Goal: Task Accomplishment & Management: Manage account settings

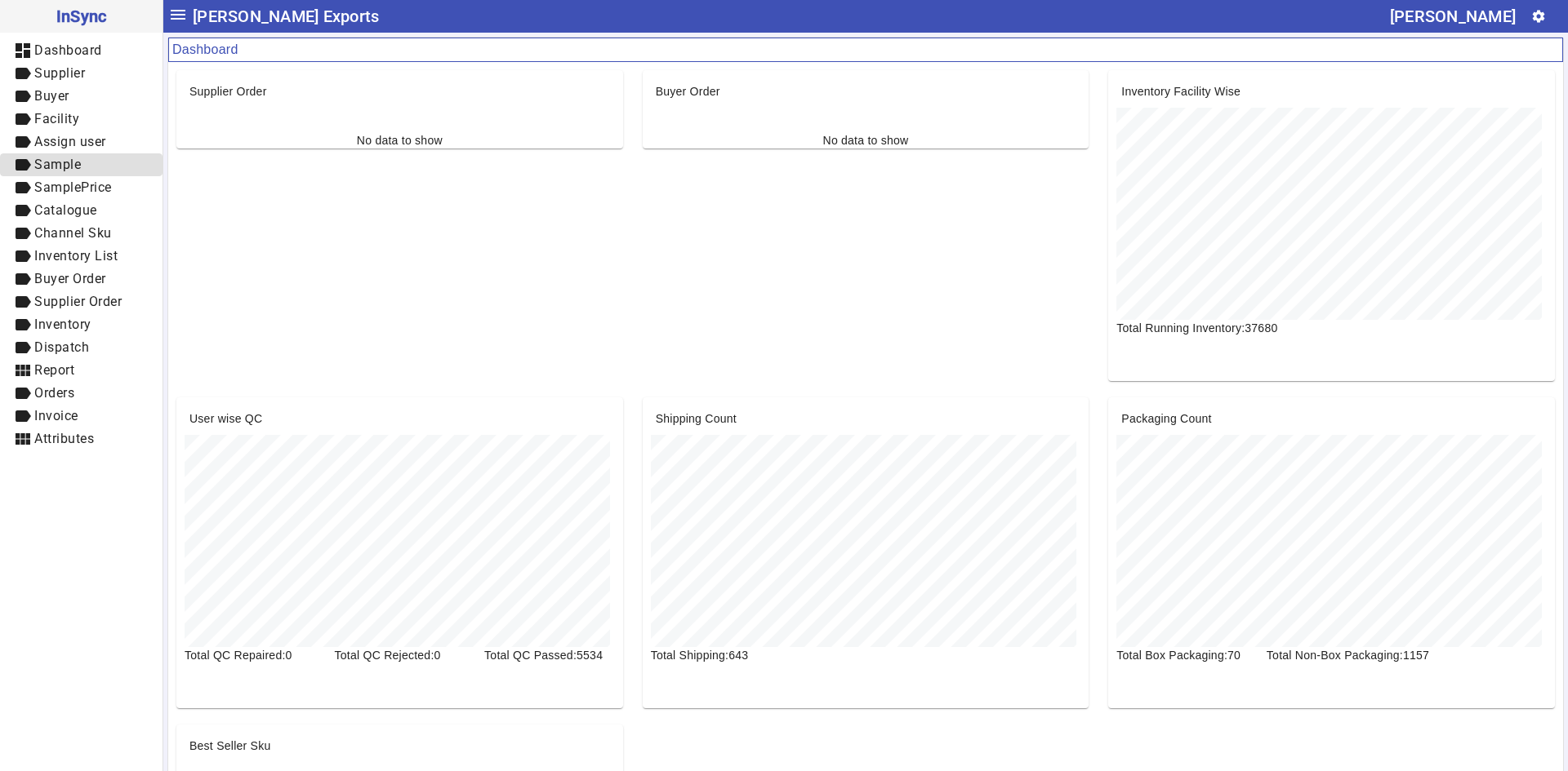
click at [62, 167] on span "Sample" at bounding box center [58, 164] width 47 height 16
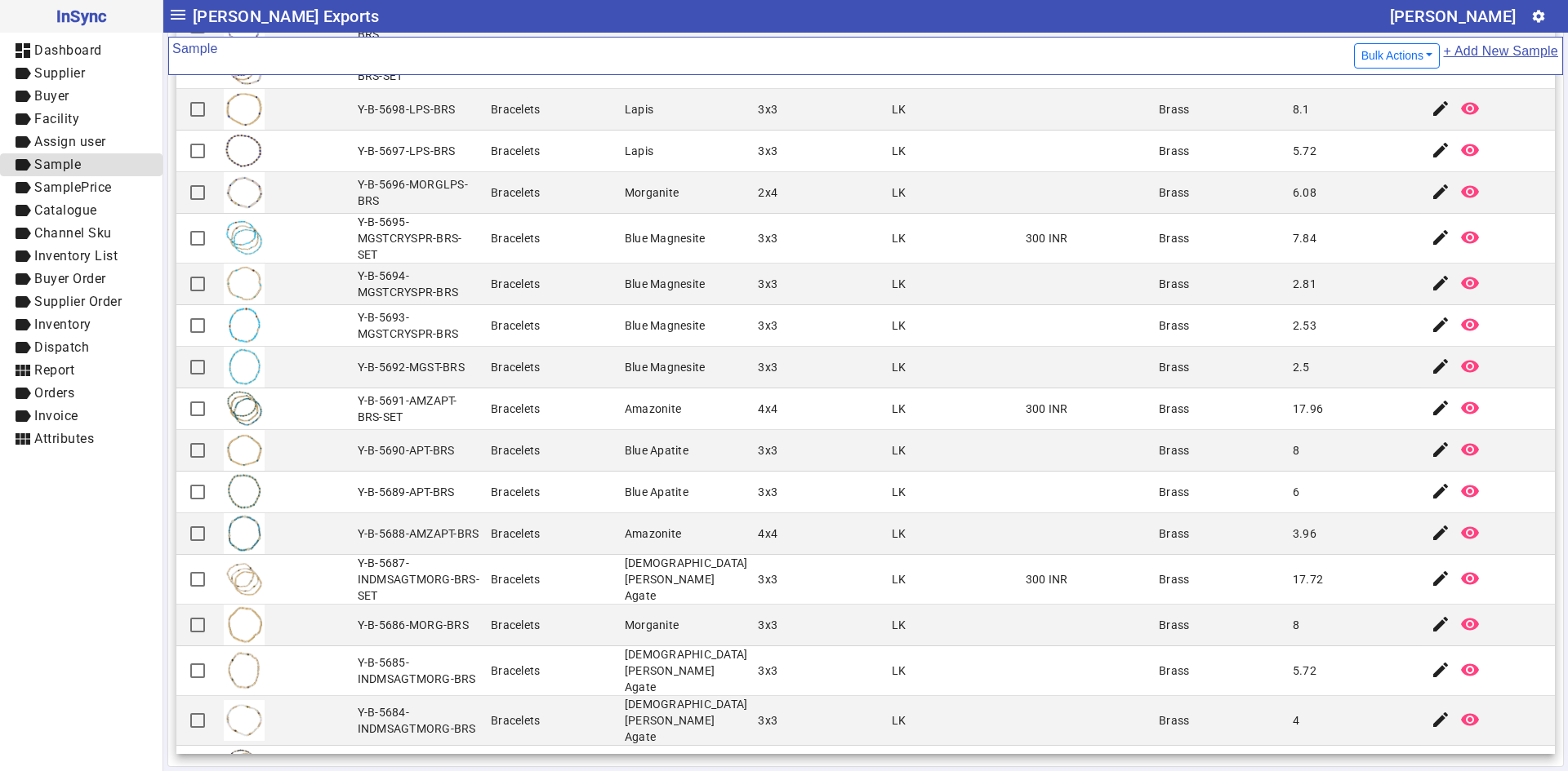
scroll to position [1425, 0]
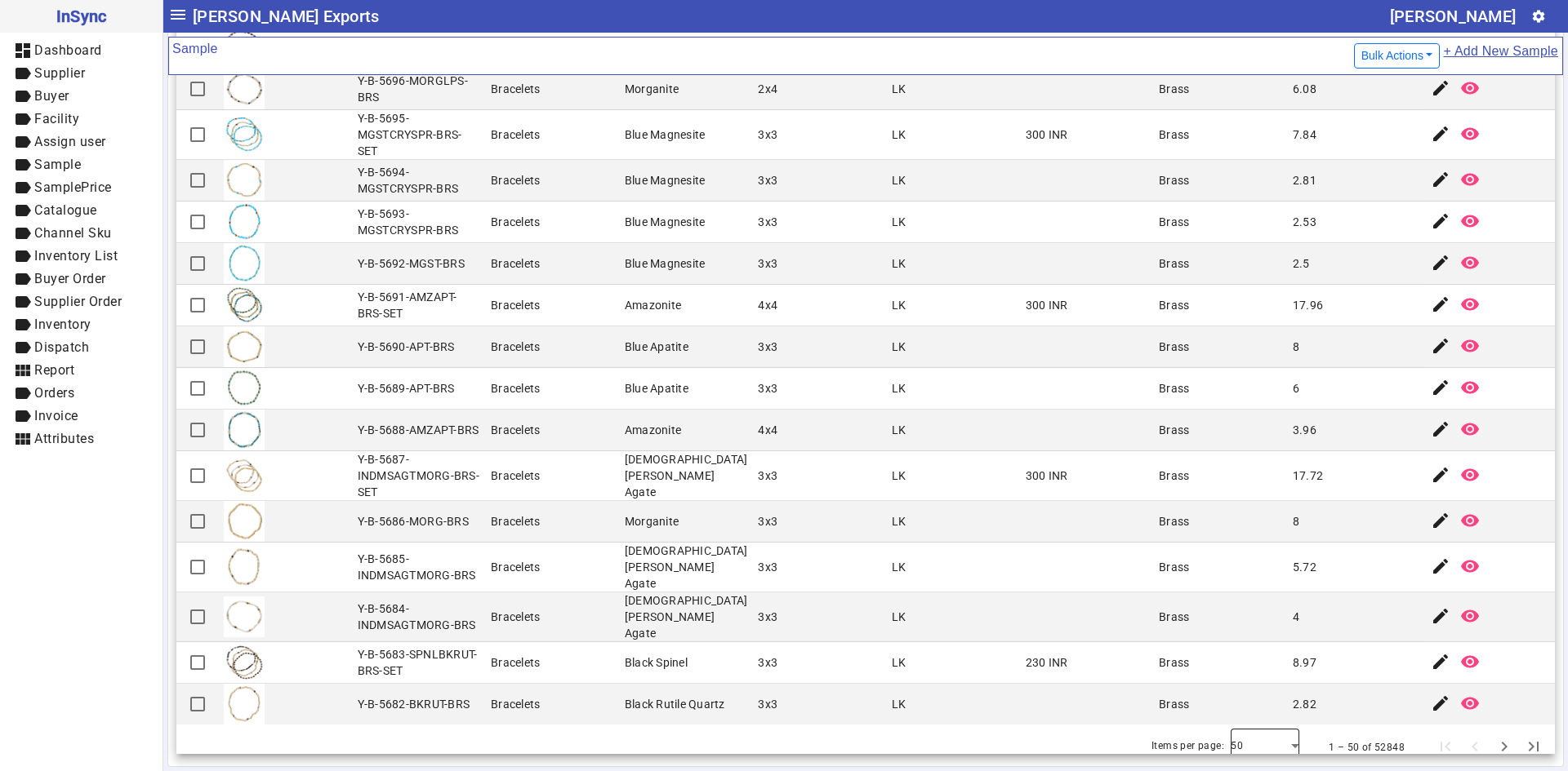
click at [1236, 745] on div at bounding box center [1265, 748] width 69 height 39
click at [1247, 699] on mat-option "100" at bounding box center [1242, 686] width 69 height 39
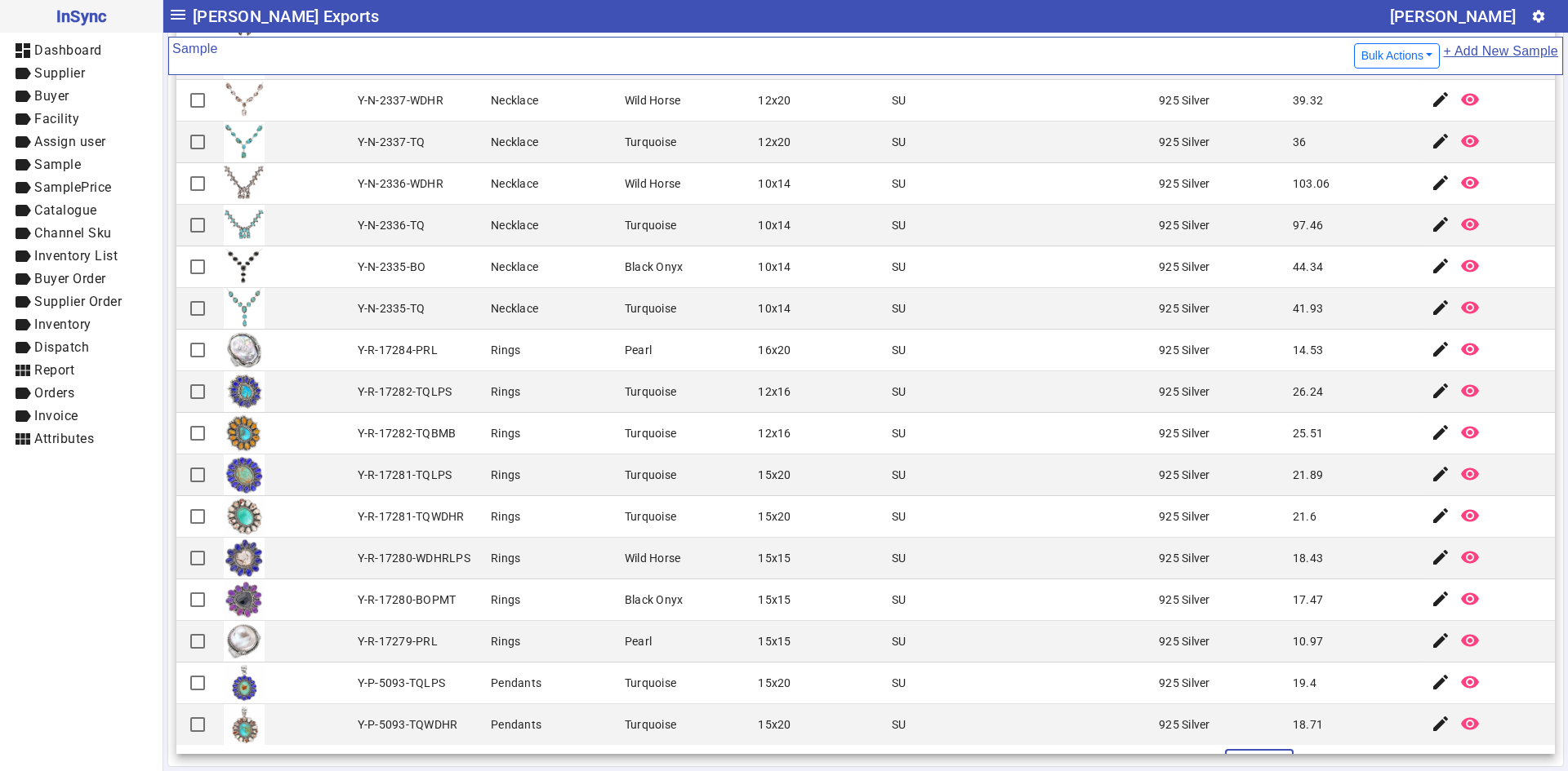
scroll to position [3523, 0]
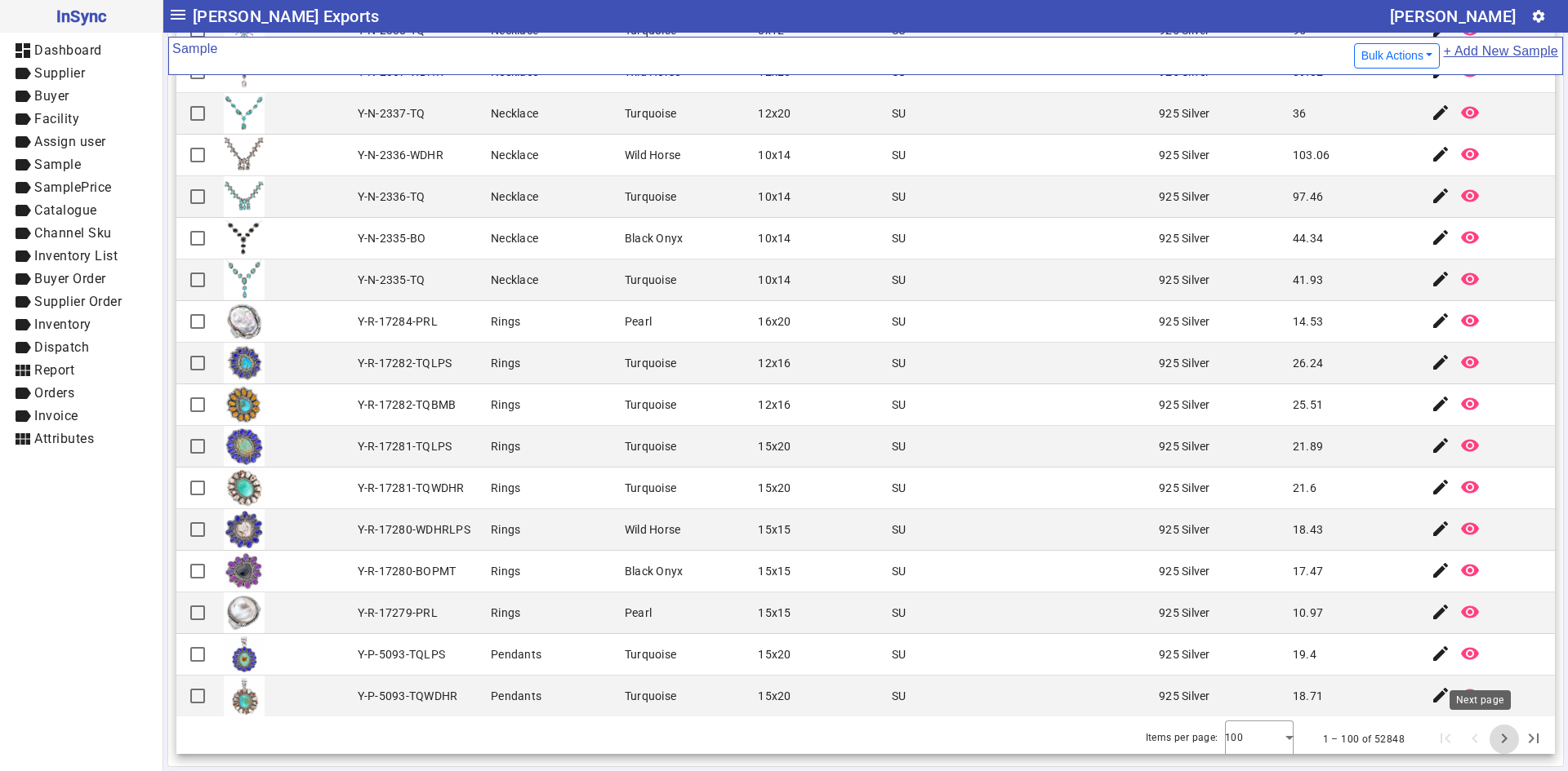
click at [1484, 735] on span "Next page" at bounding box center [1504, 739] width 39 height 39
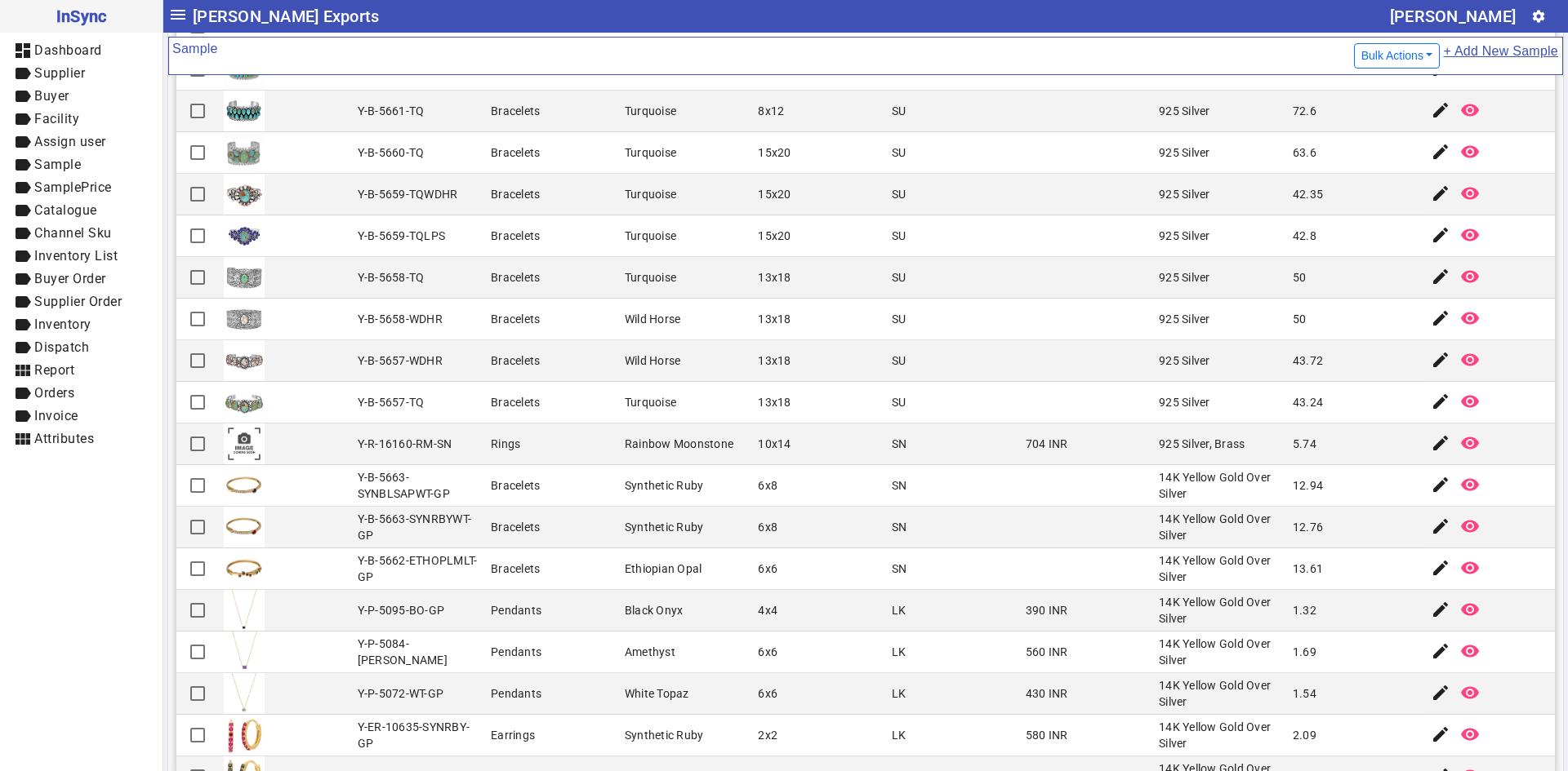
scroll to position [171, 0]
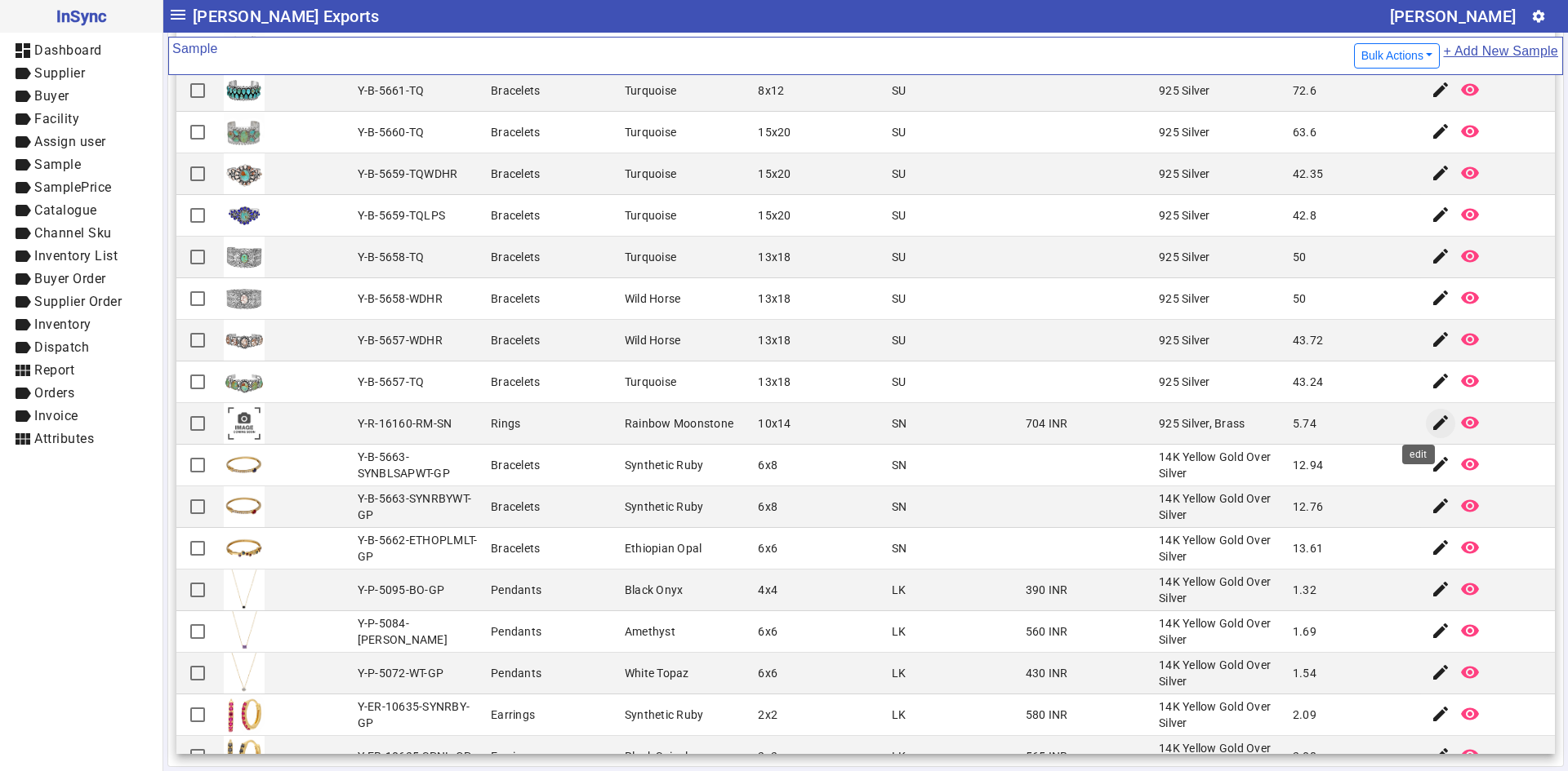
click at [1421, 411] on span "button" at bounding box center [1440, 424] width 39 height 39
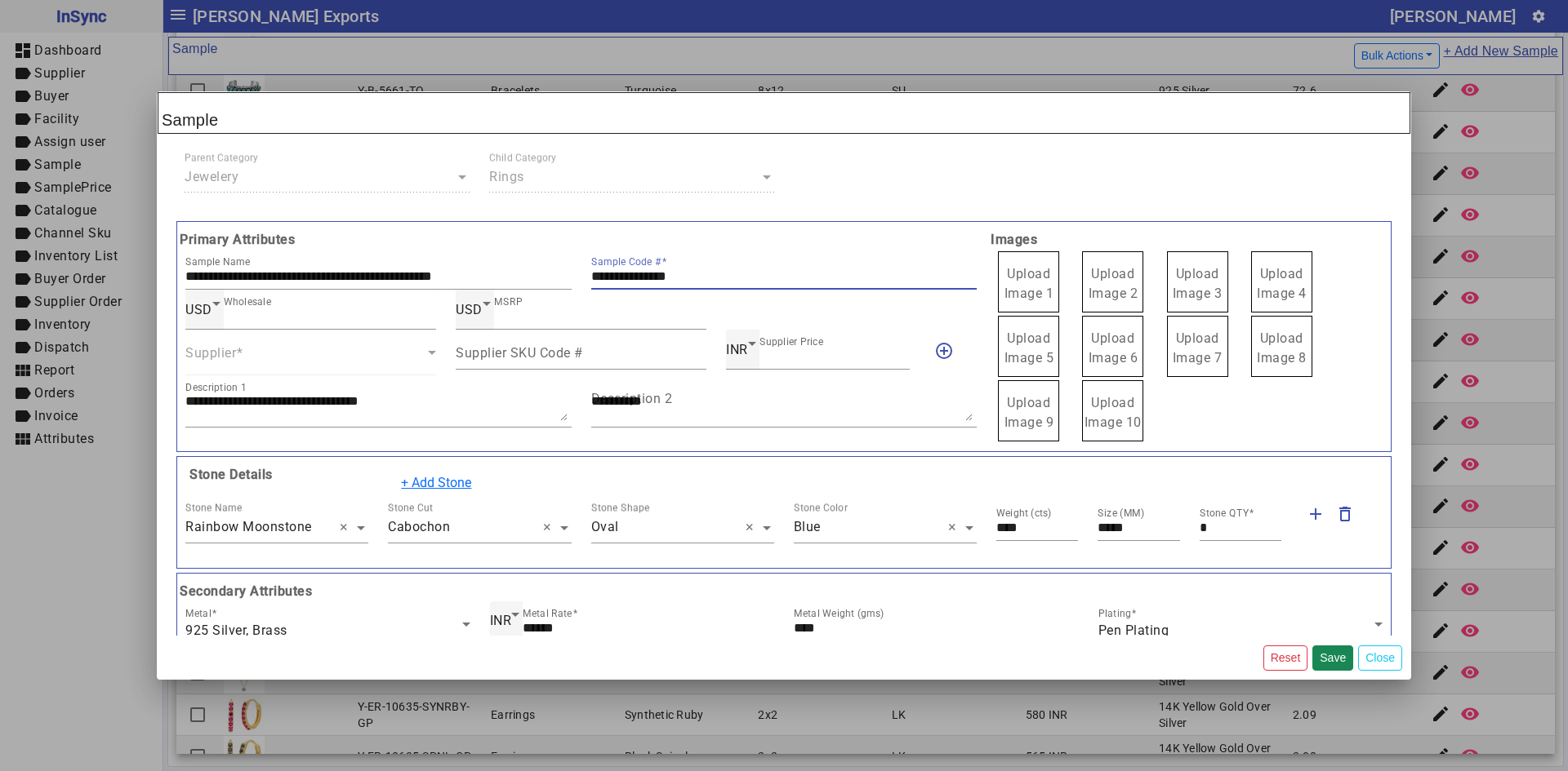
drag, startPoint x: 716, startPoint y: 281, endPoint x: 579, endPoint y: 279, distance: 137.0
click at [581, 279] on div "**********" at bounding box center [784, 269] width 406 height 40
click at [1040, 271] on span "Upload Image 1" at bounding box center [1029, 284] width 49 height 35
click at [0, 0] on input "Upload Image 1" at bounding box center [0, 0] width 0 height 0
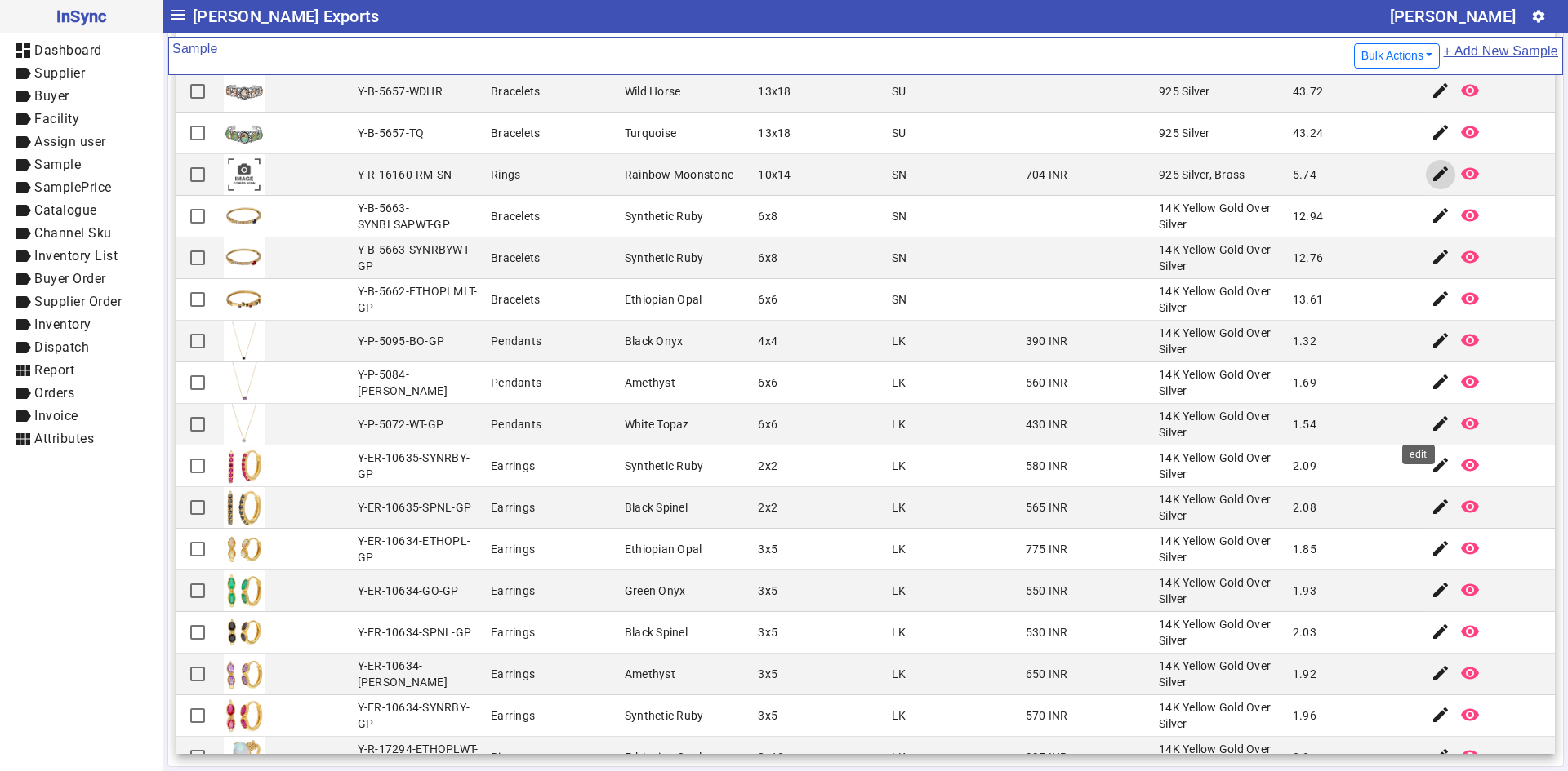
scroll to position [245, 0]
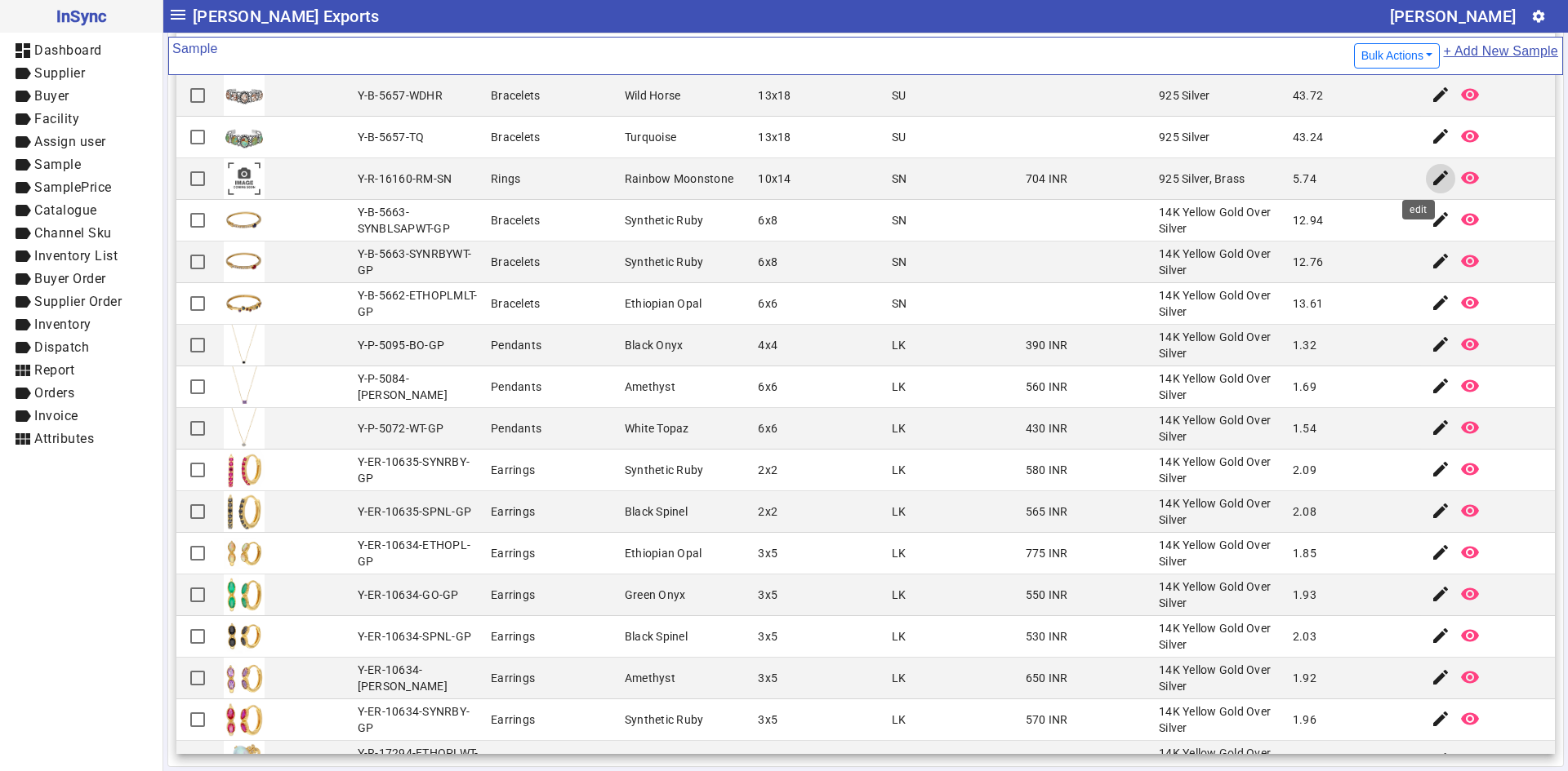
click at [1431, 174] on mat-icon "edit" at bounding box center [1440, 178] width 20 height 20
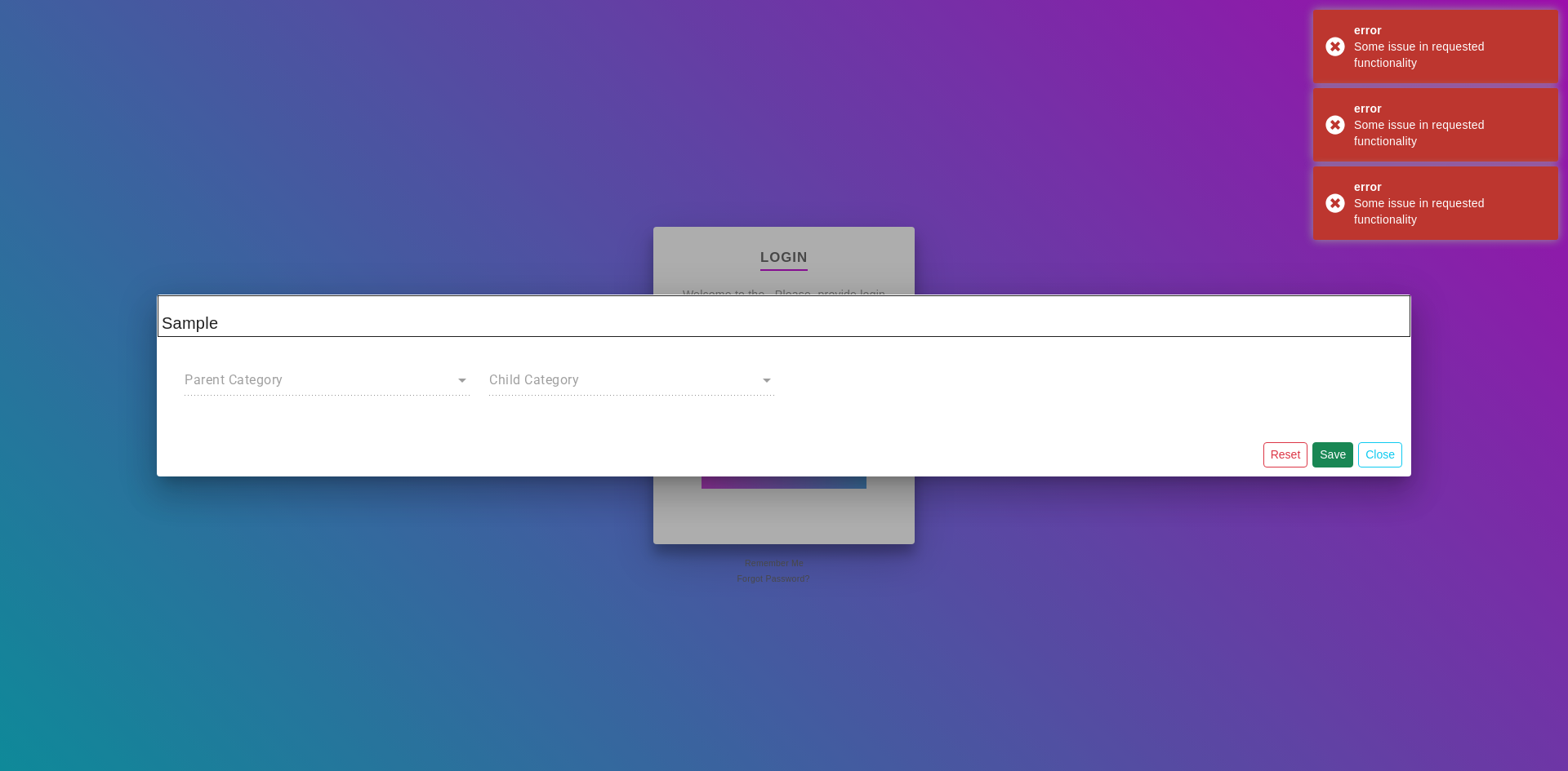
type input "********"
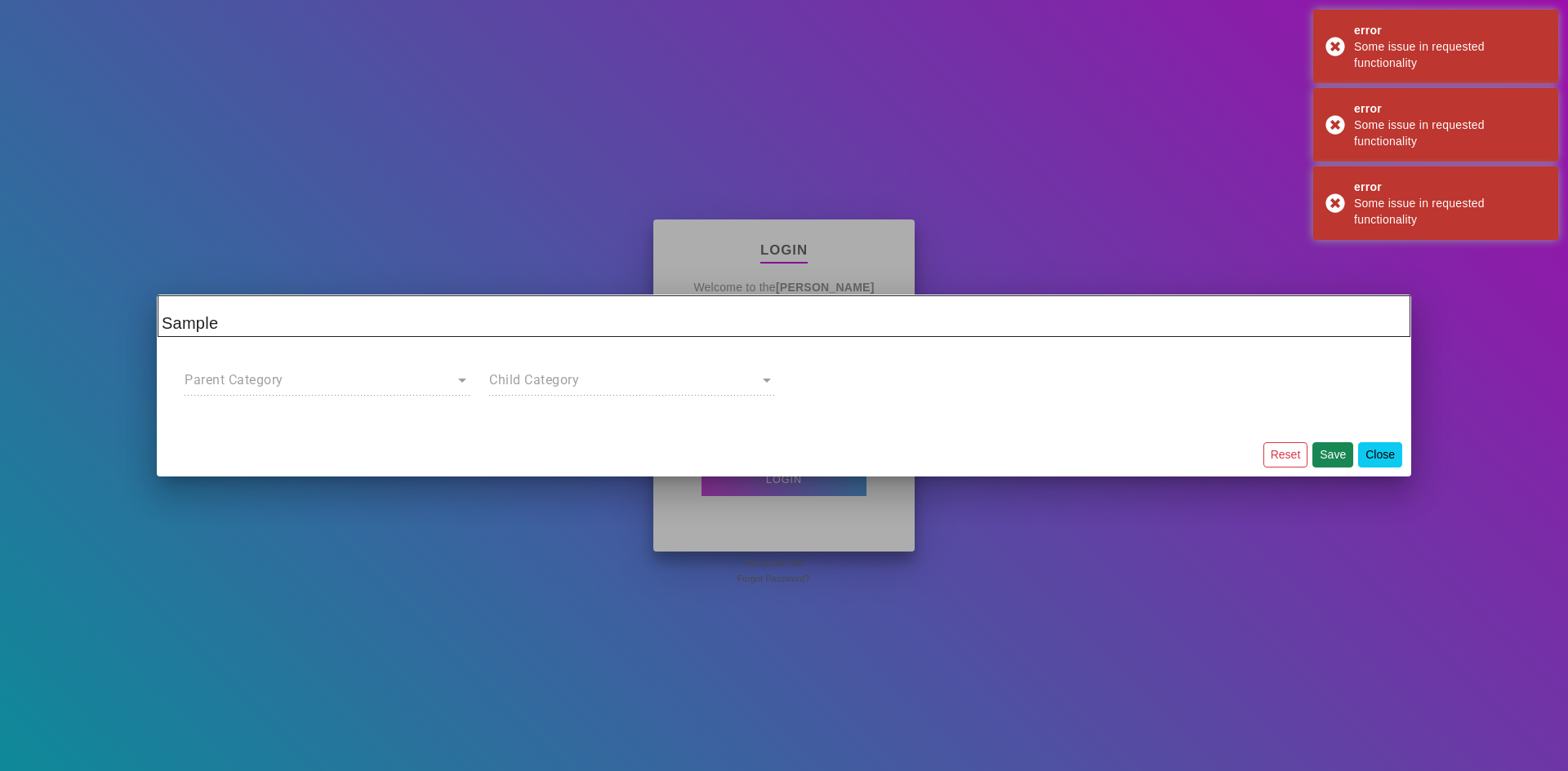
click at [1385, 452] on button "Close" at bounding box center [1380, 454] width 44 height 25
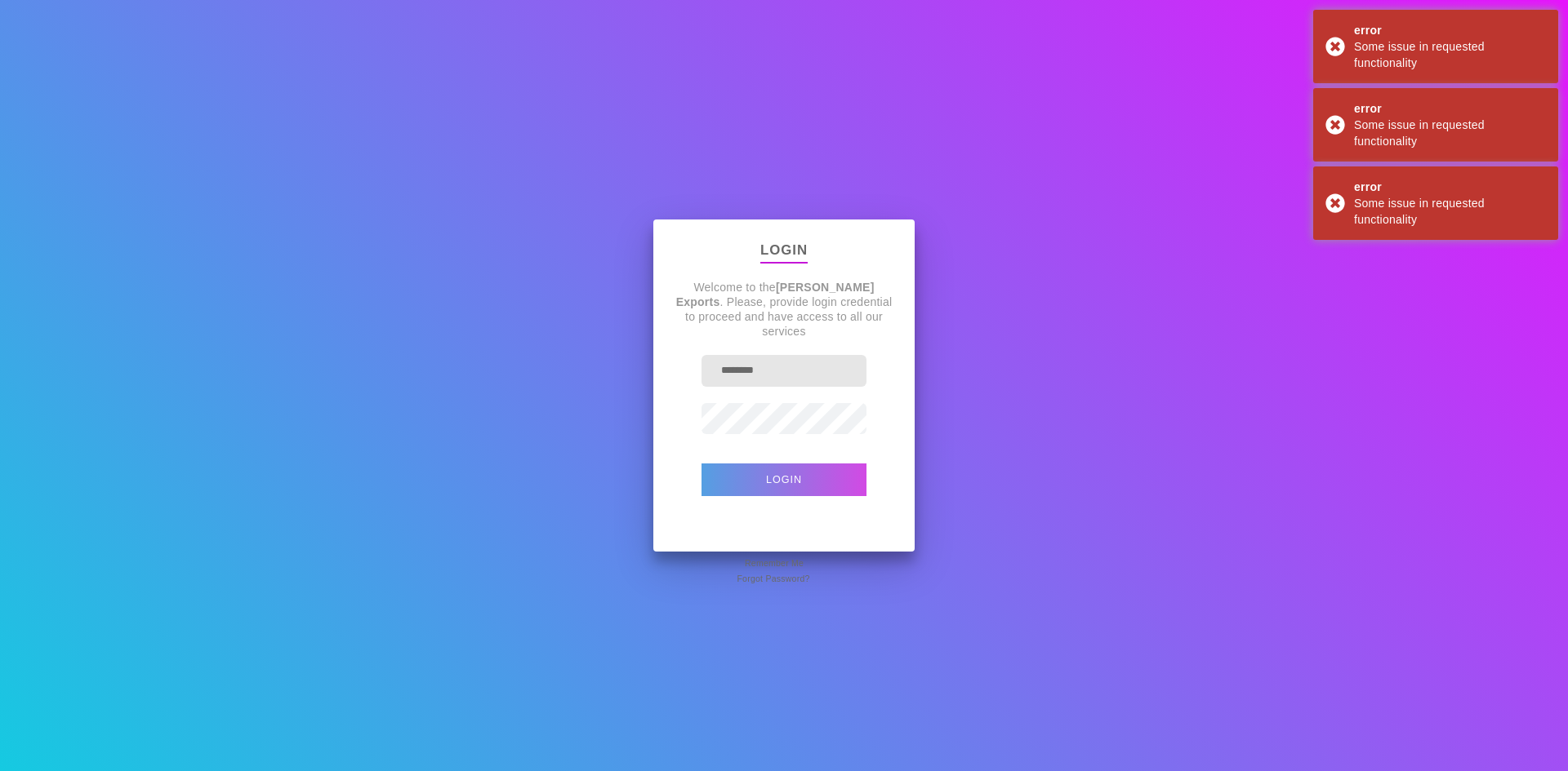
click at [810, 486] on button "Login" at bounding box center [784, 480] width 165 height 33
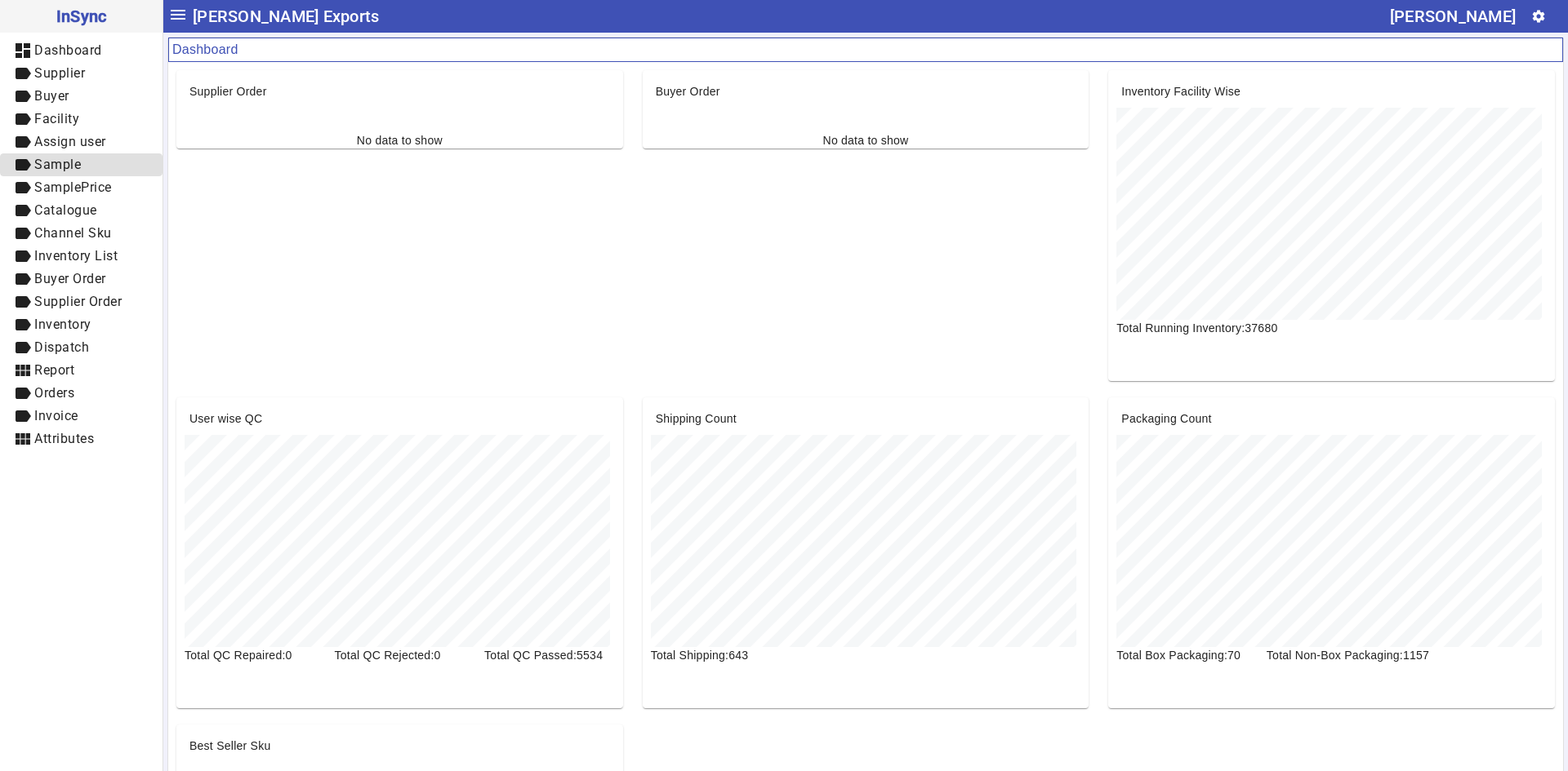
click at [81, 168] on span "Sample" at bounding box center [58, 164] width 47 height 16
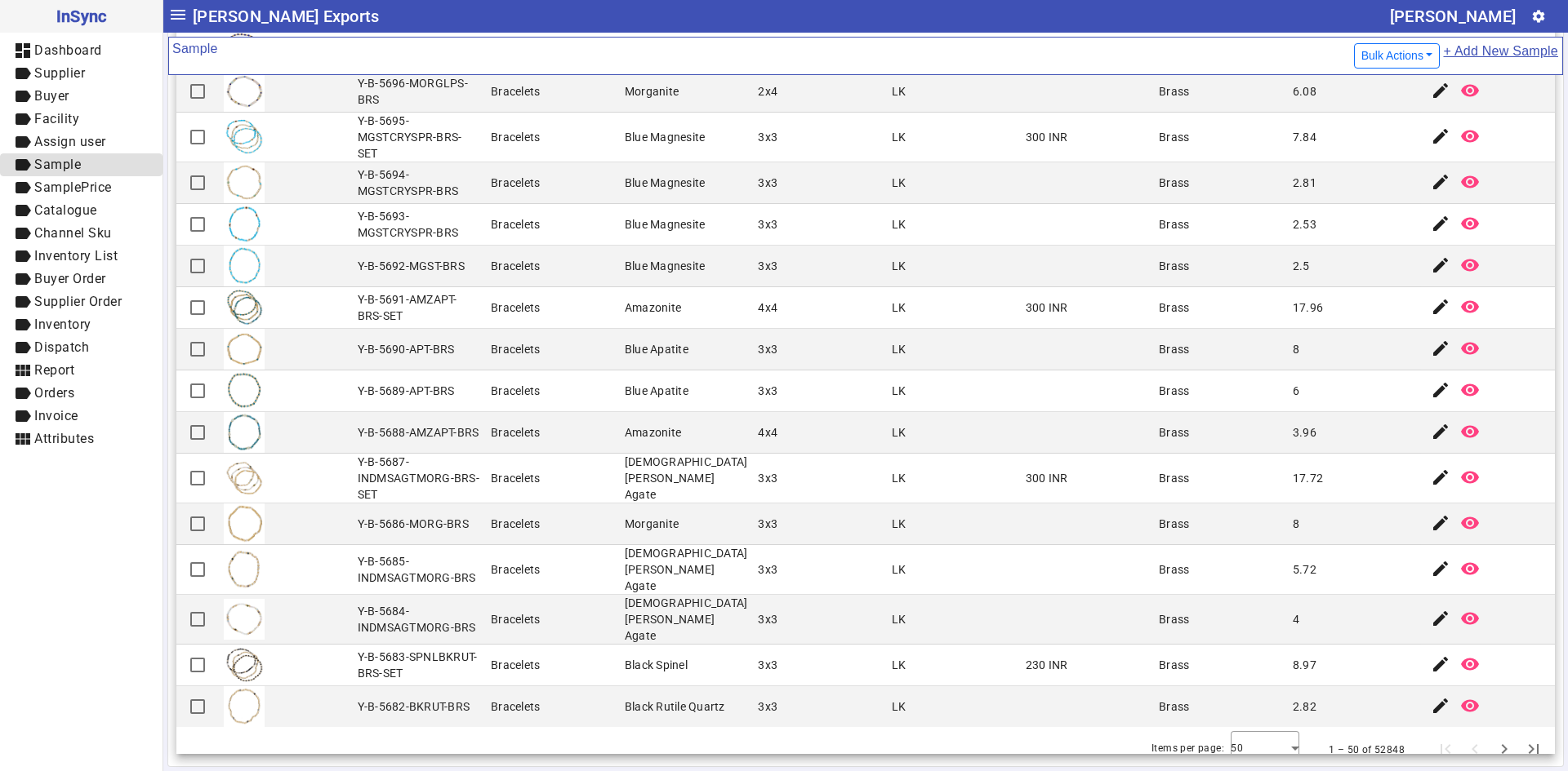
scroll to position [1425, 0]
click at [1255, 733] on div at bounding box center [1265, 748] width 69 height 39
click at [1247, 709] on div "50 100" at bounding box center [1242, 667] width 69 height 91
click at [1245, 691] on mat-option "100" at bounding box center [1242, 686] width 69 height 39
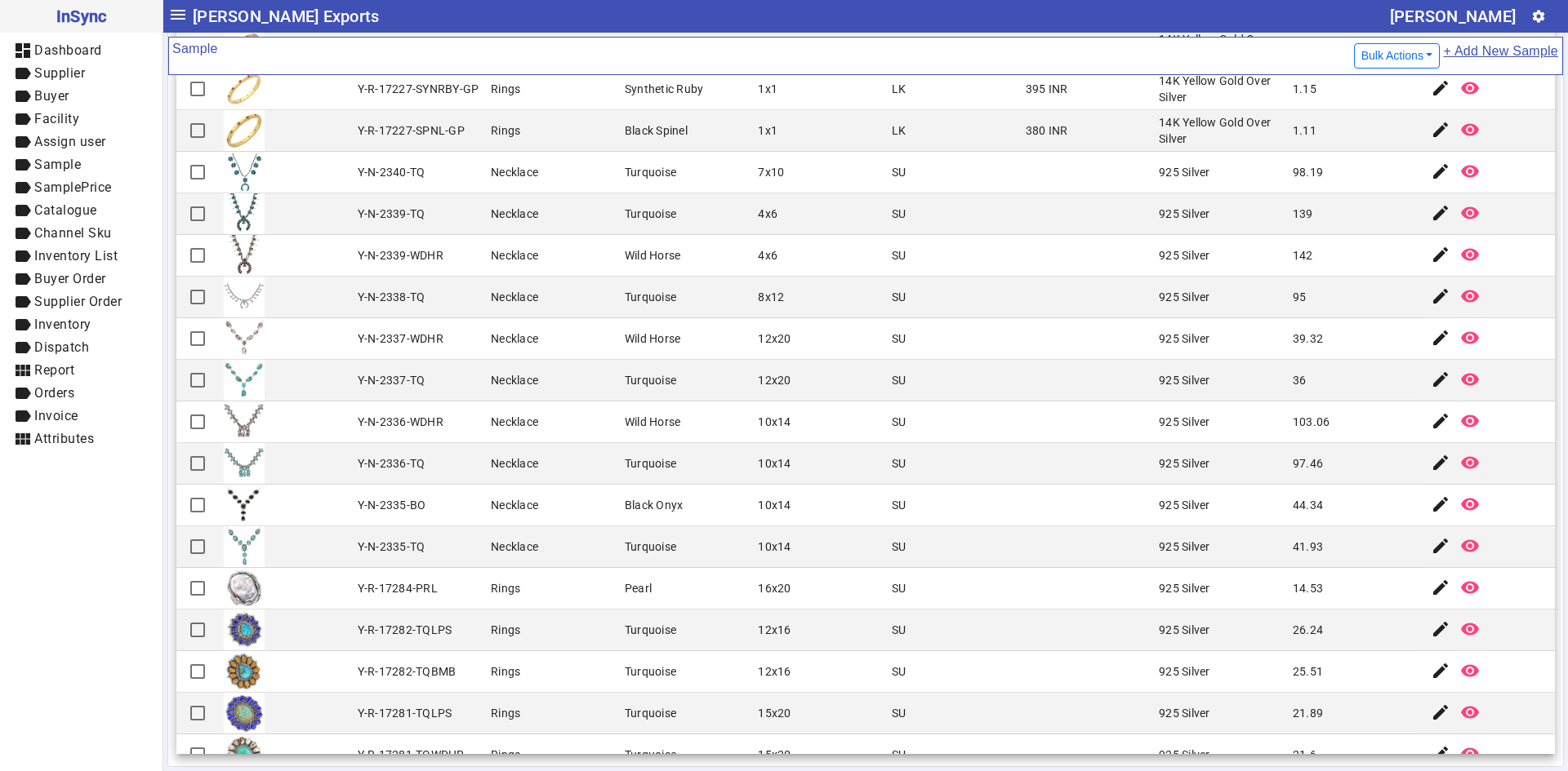
scroll to position [3196, 0]
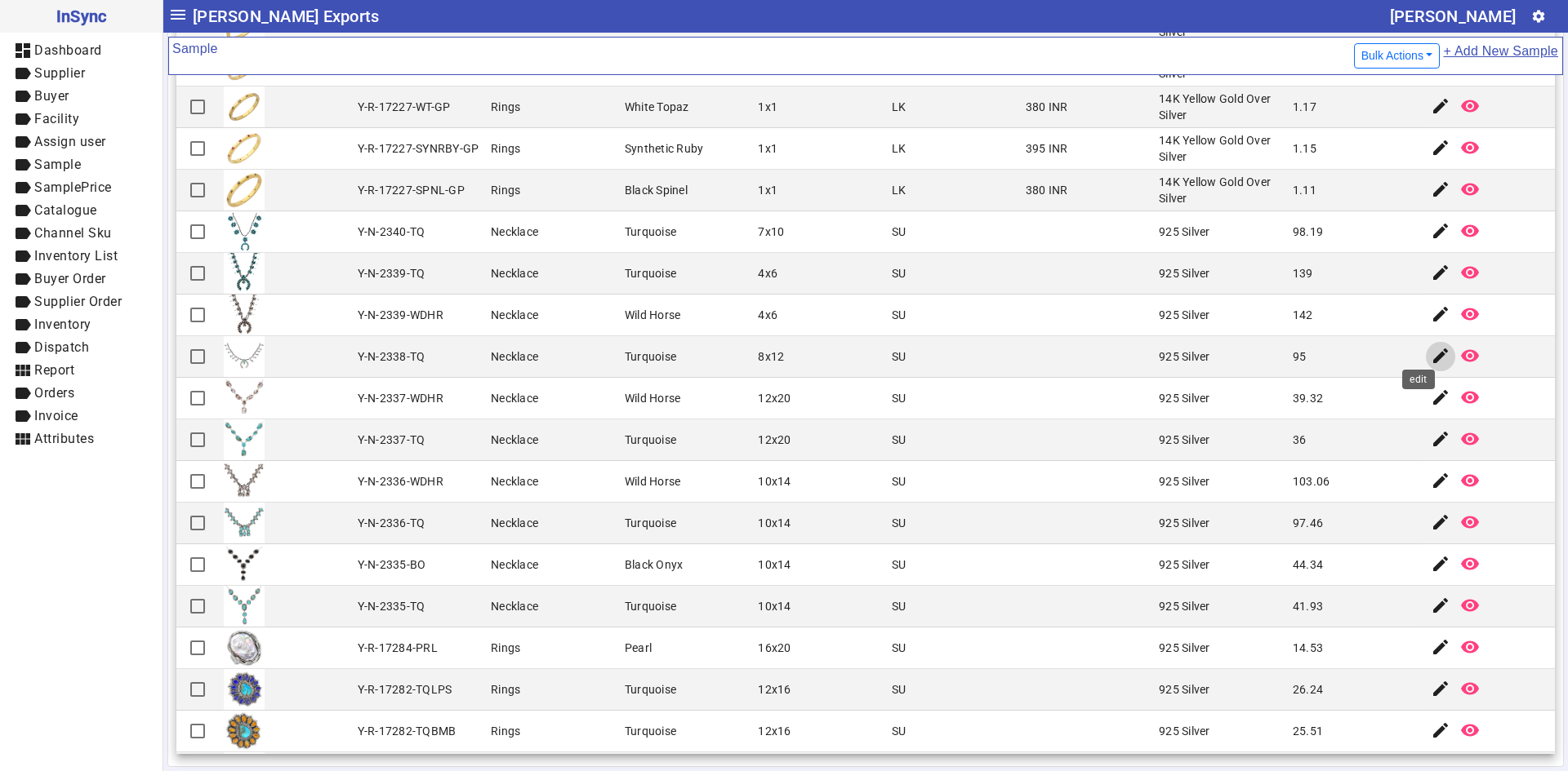
click at [1431, 346] on mat-icon "edit" at bounding box center [1440, 356] width 20 height 20
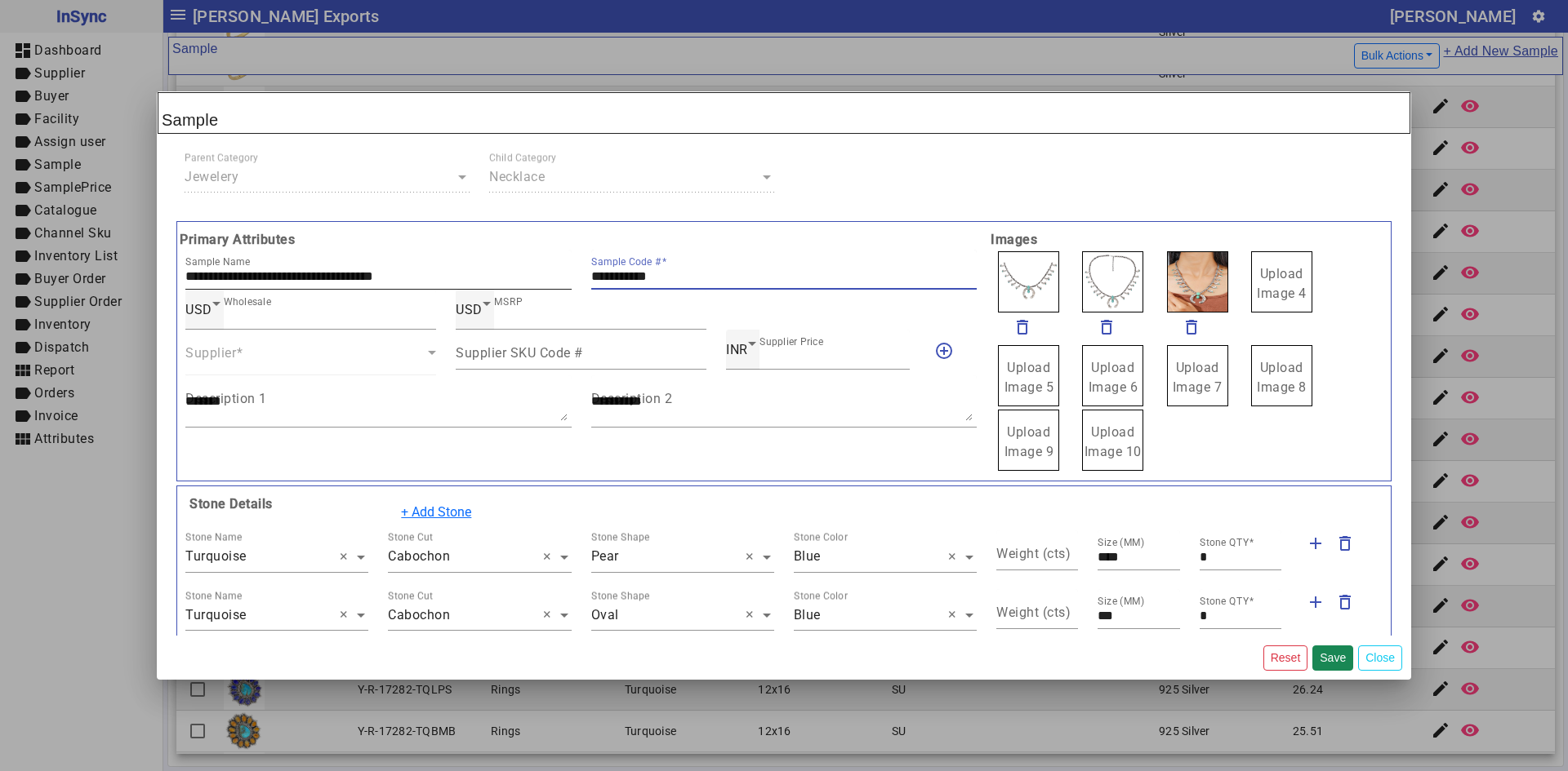
drag, startPoint x: 619, startPoint y: 277, endPoint x: 546, endPoint y: 277, distance: 73.0
click at [546, 277] on div "**********" at bounding box center [580, 269] width 811 height 40
click at [1029, 361] on span "Upload Image 5" at bounding box center [1029, 378] width 49 height 35
click at [0, 0] on input "Upload Image 5" at bounding box center [0, 0] width 0 height 0
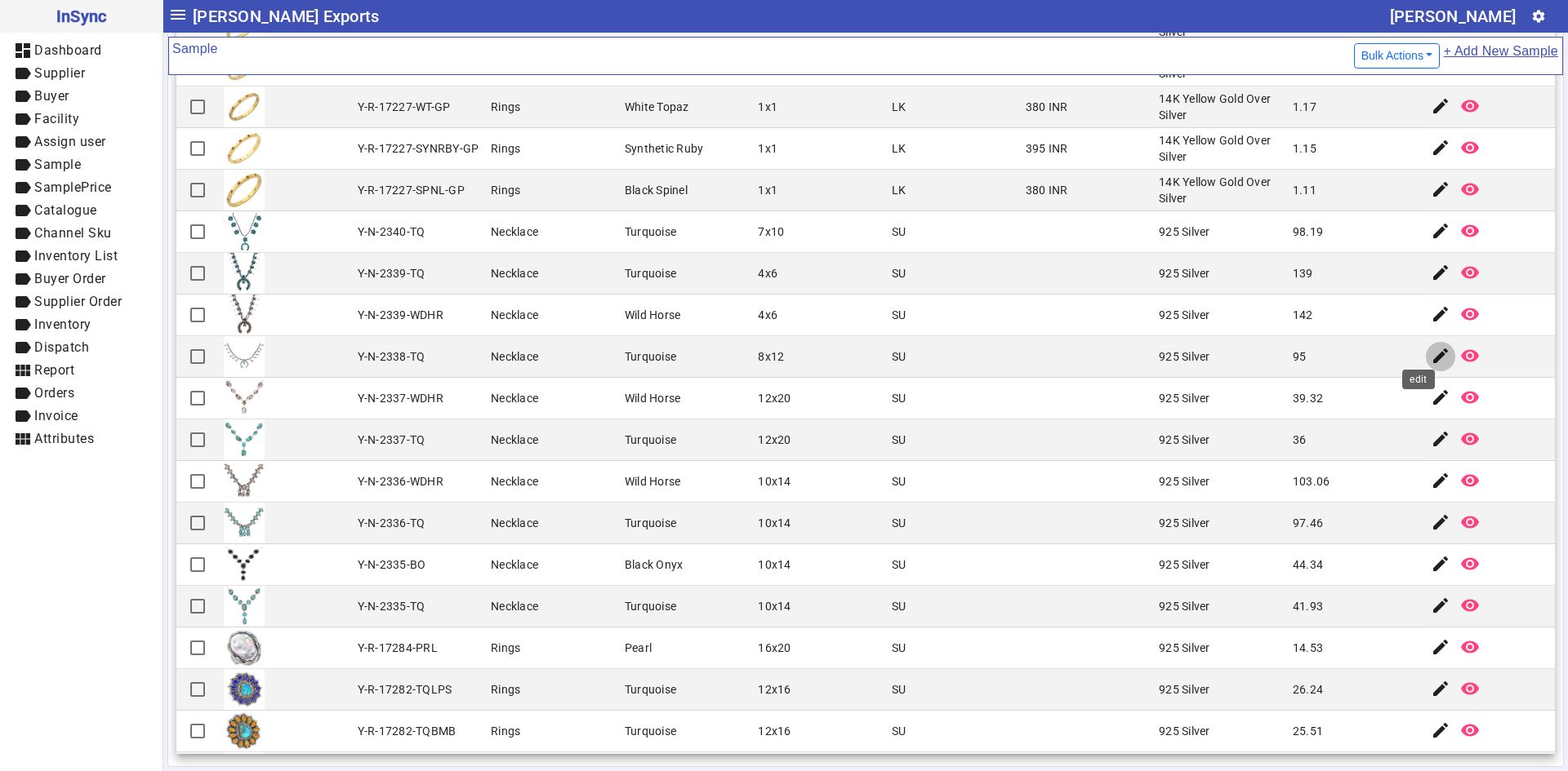
click at [1431, 350] on mat-icon "edit" at bounding box center [1440, 356] width 20 height 20
click at [1431, 346] on mat-icon "edit" at bounding box center [1440, 356] width 20 height 20
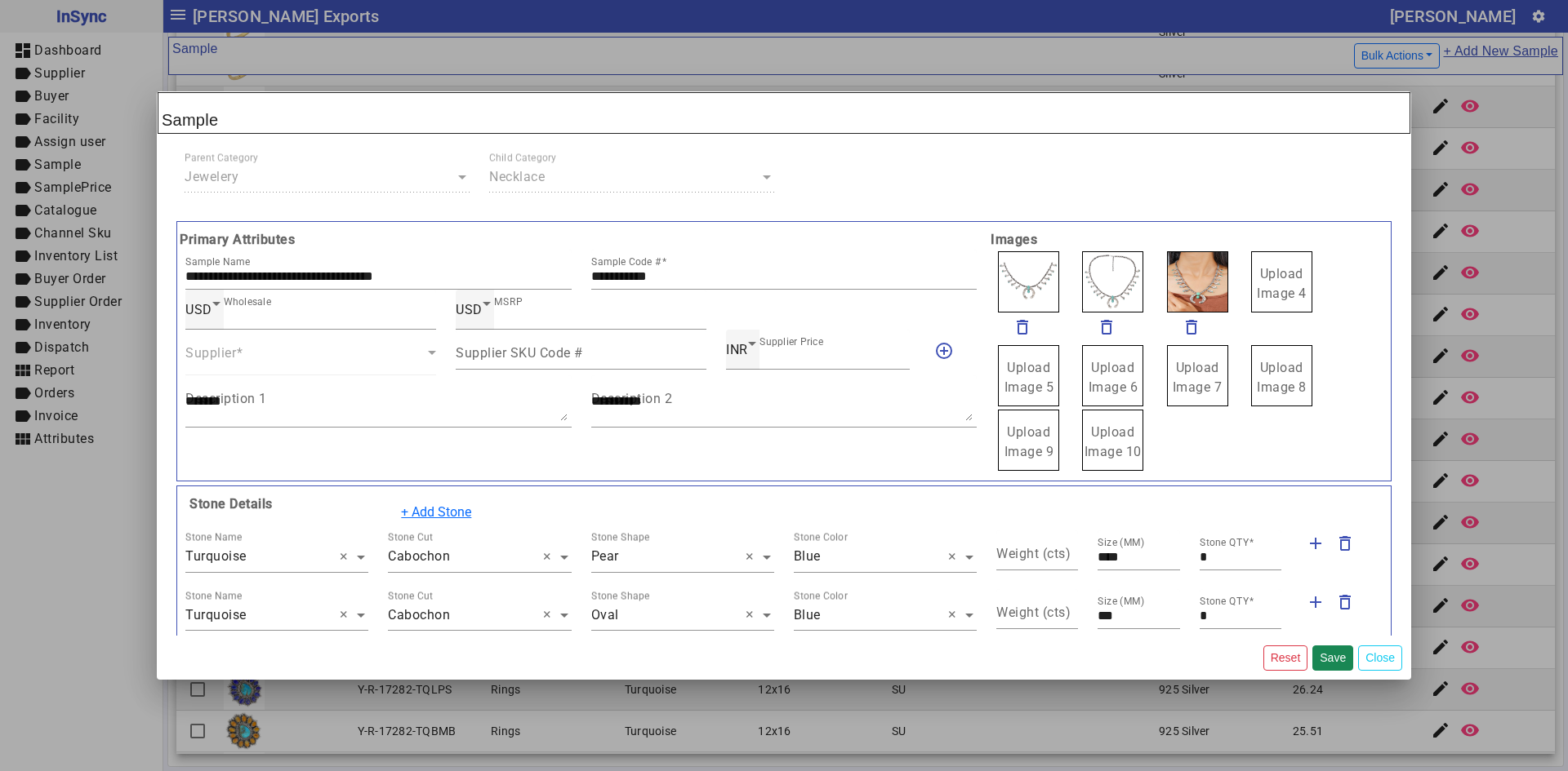
click at [1344, 446] on span "delete_outline delete_outline delete_outline Upload Image 4 Upload Image 5 Uplo…" at bounding box center [1190, 360] width 406 height 223
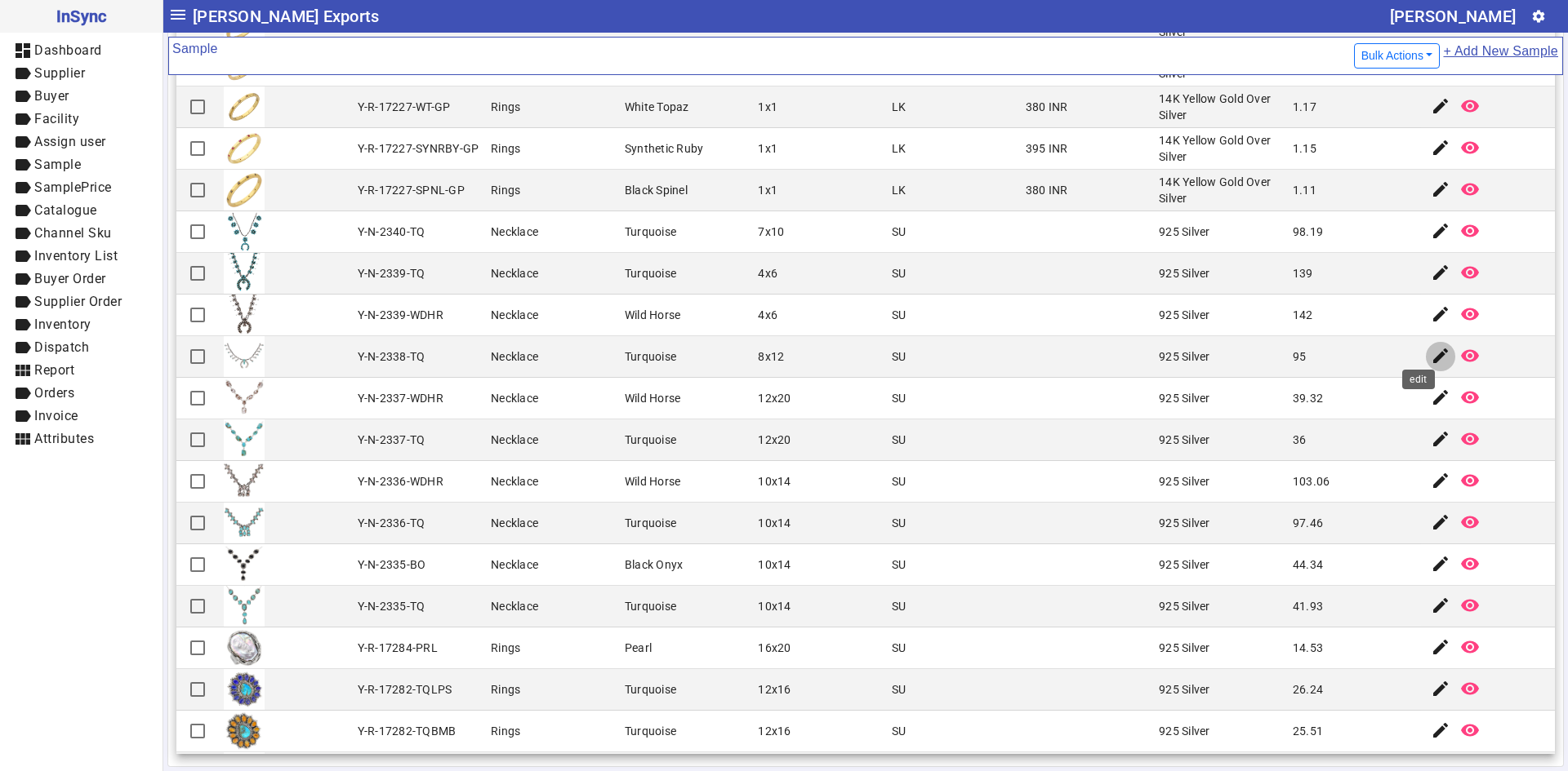
click at [1431, 349] on mat-icon "edit" at bounding box center [1440, 356] width 20 height 20
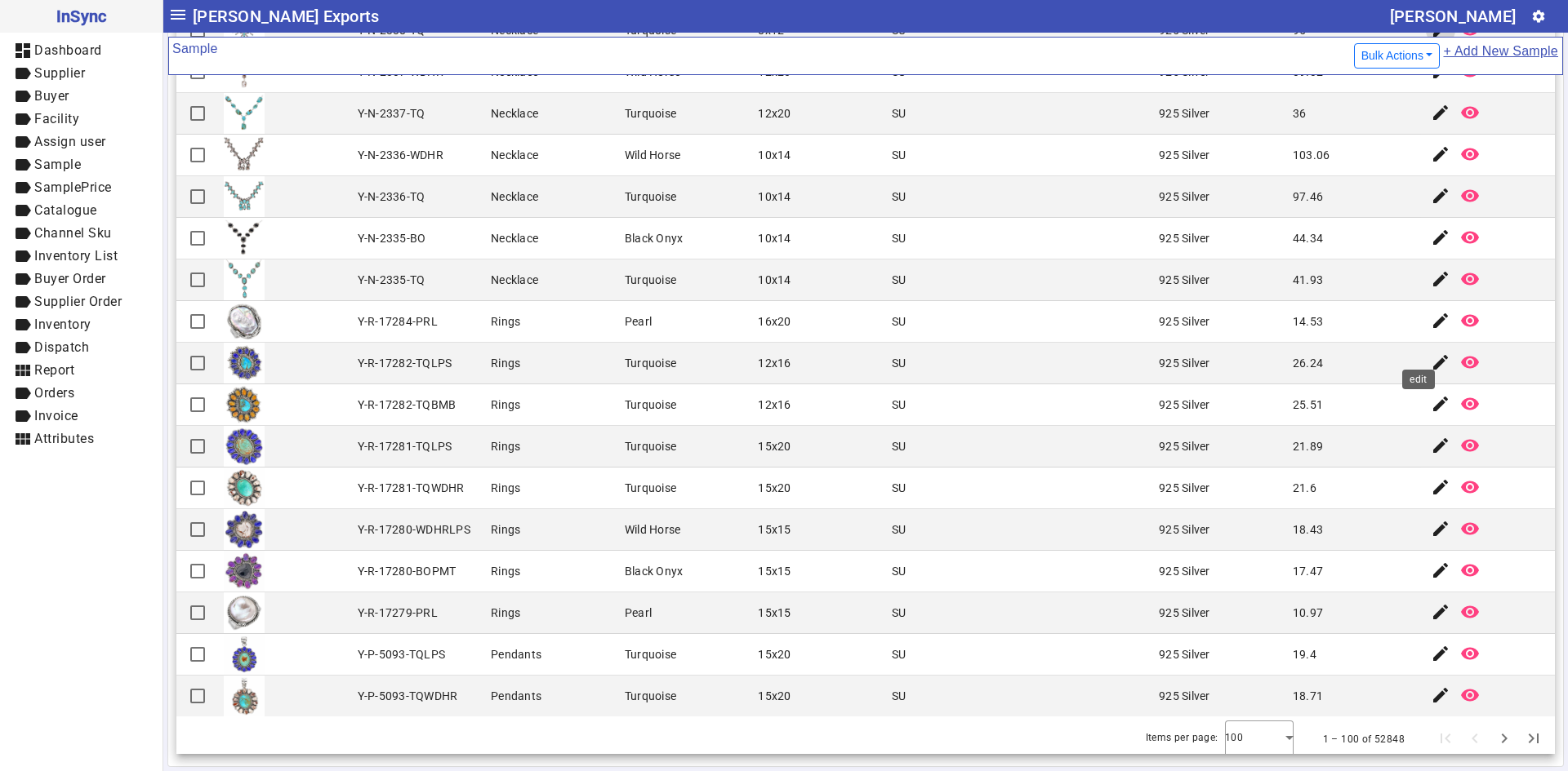
scroll to position [3441, 0]
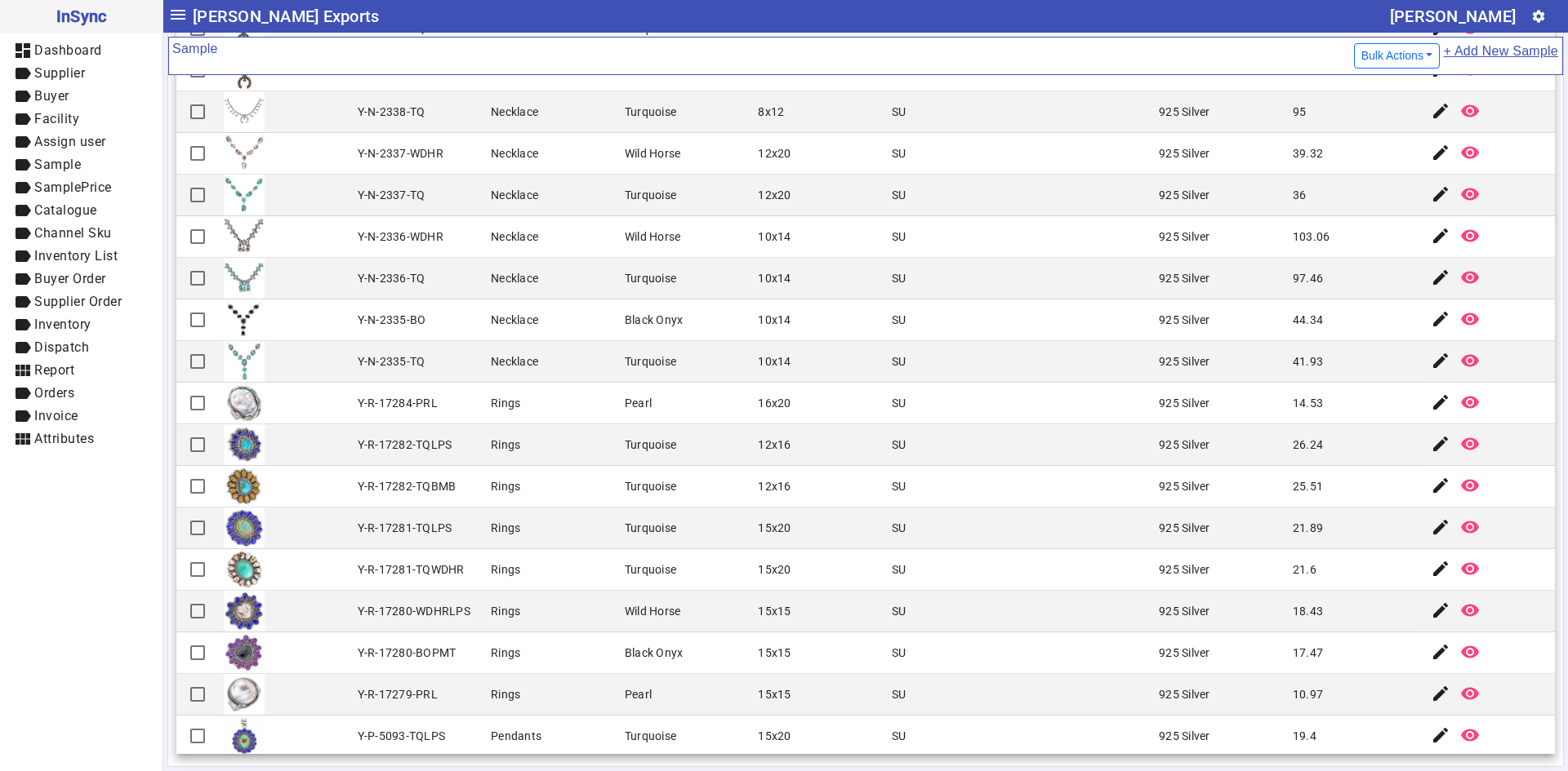
click at [824, 499] on mat-cell "12x16" at bounding box center [820, 486] width 134 height 42
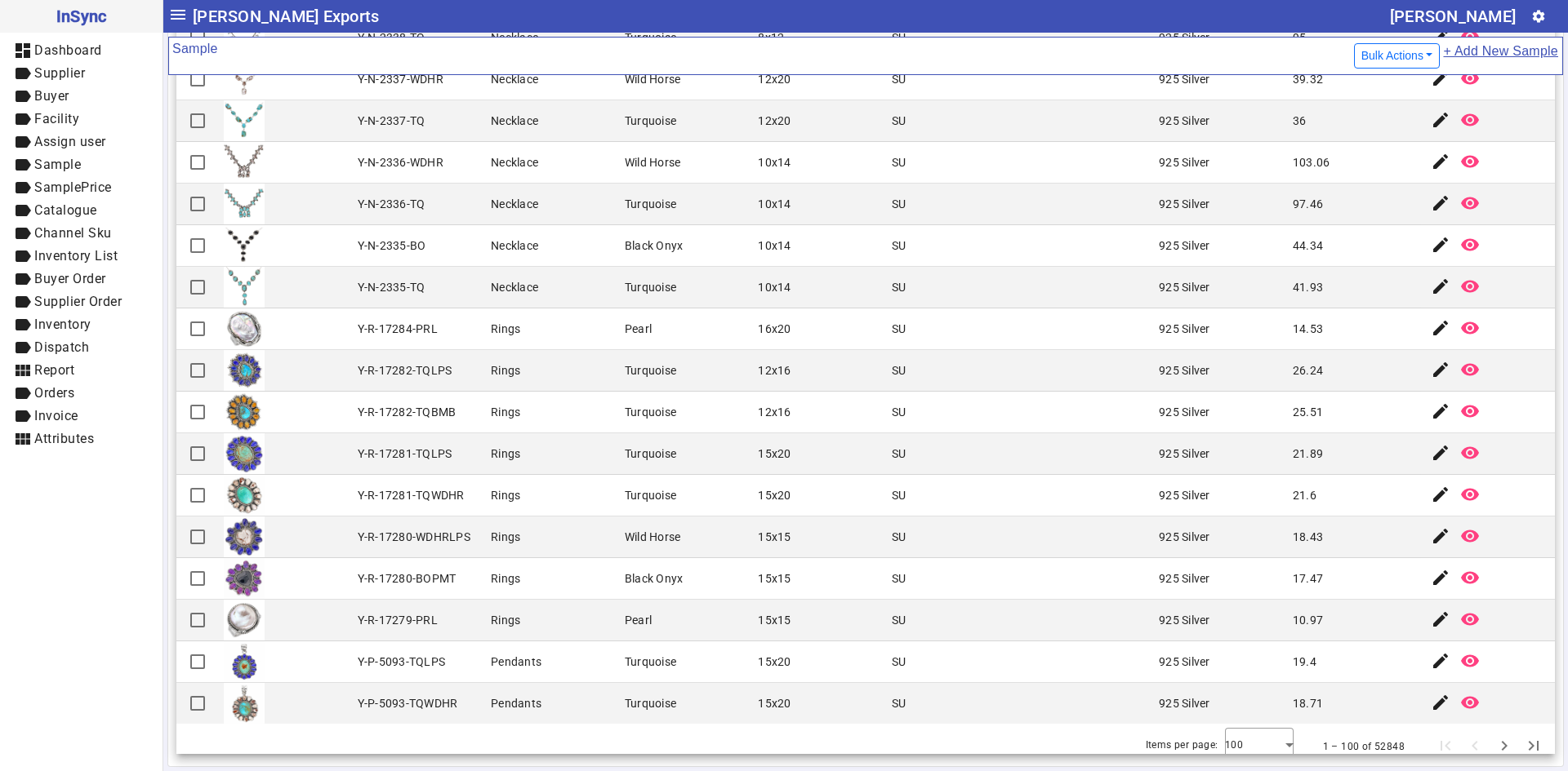
scroll to position [3523, 0]
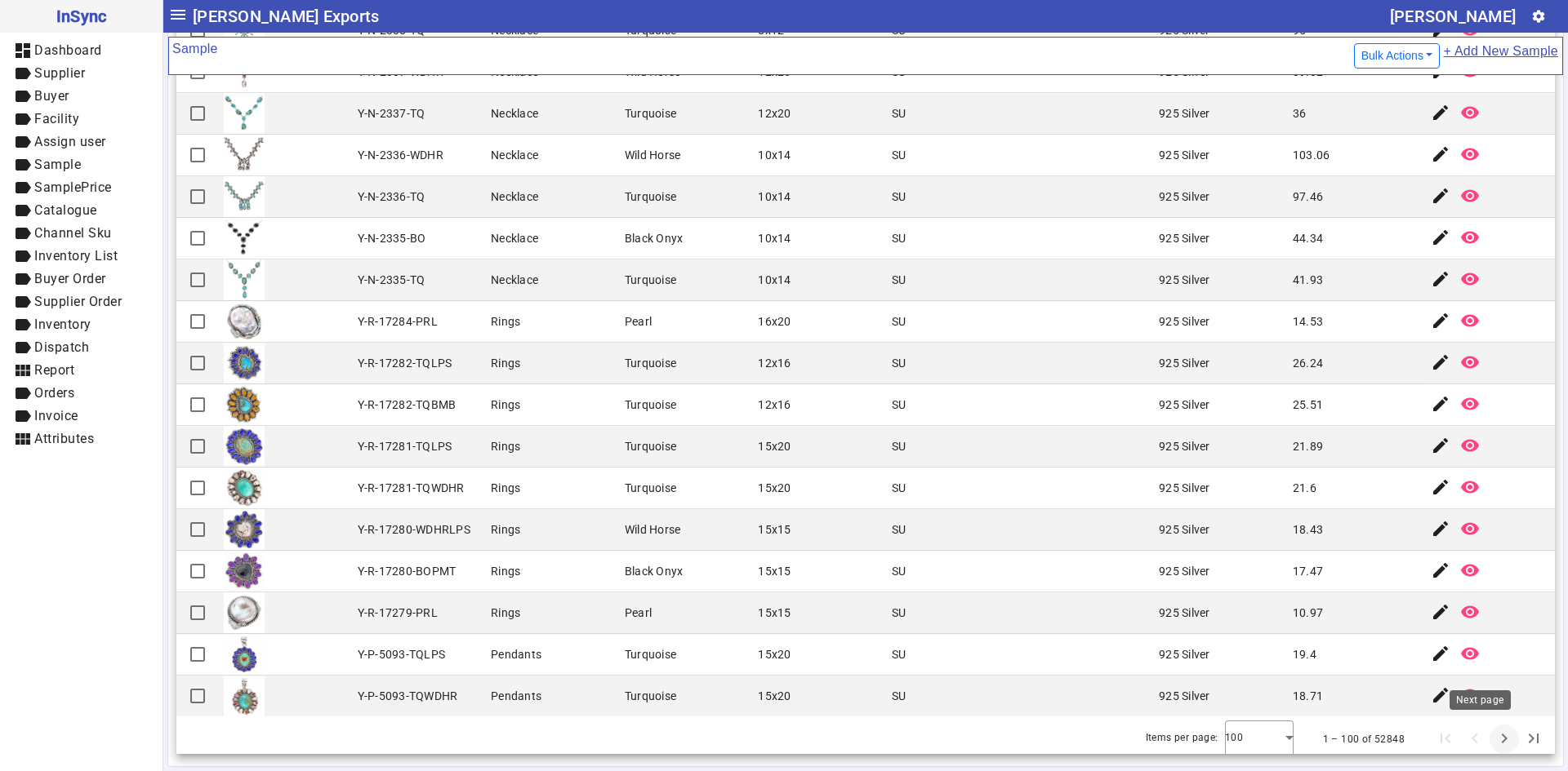
click at [1484, 734] on span "Next page" at bounding box center [1504, 739] width 39 height 39
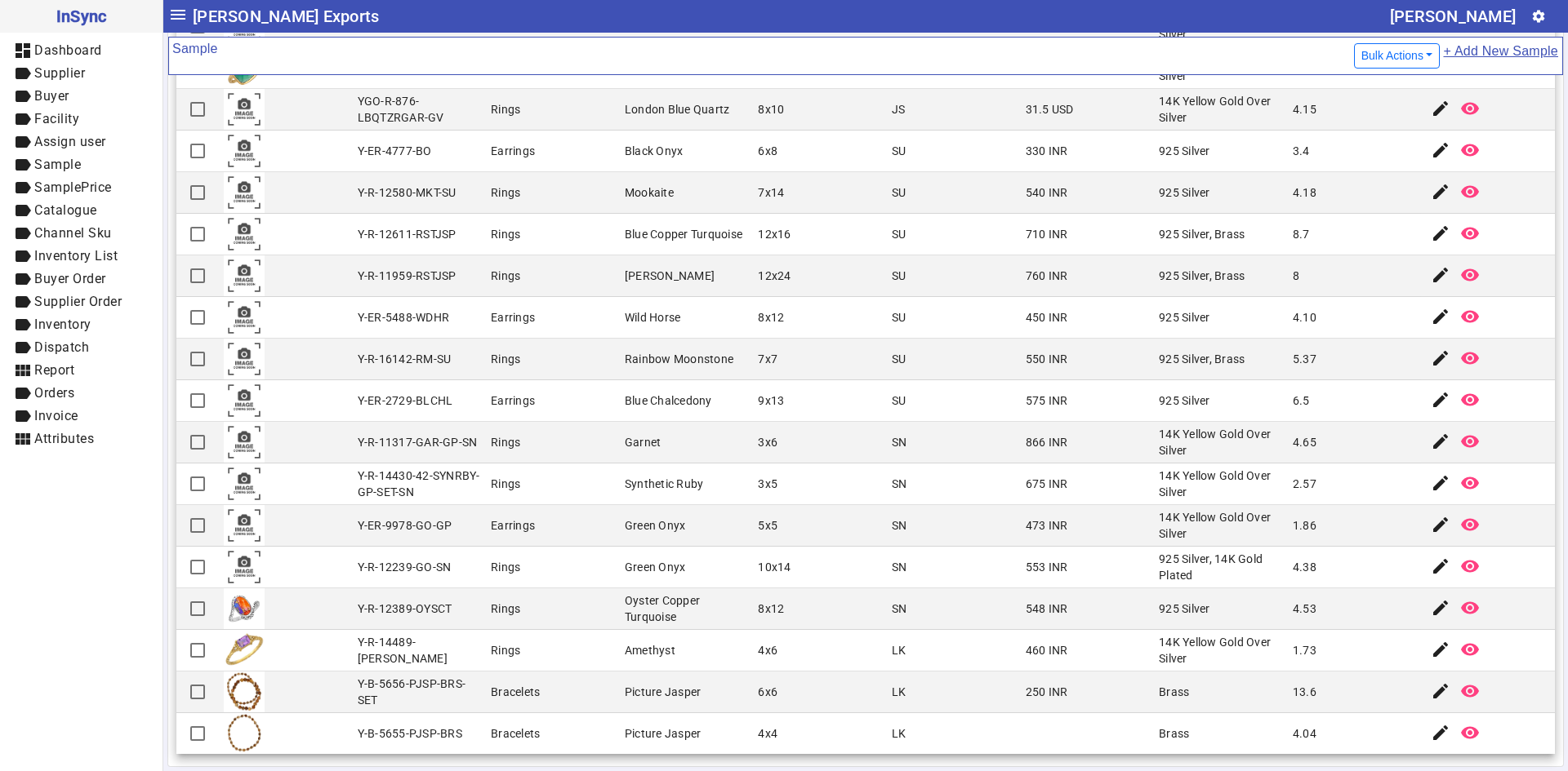
scroll to position [3482, 0]
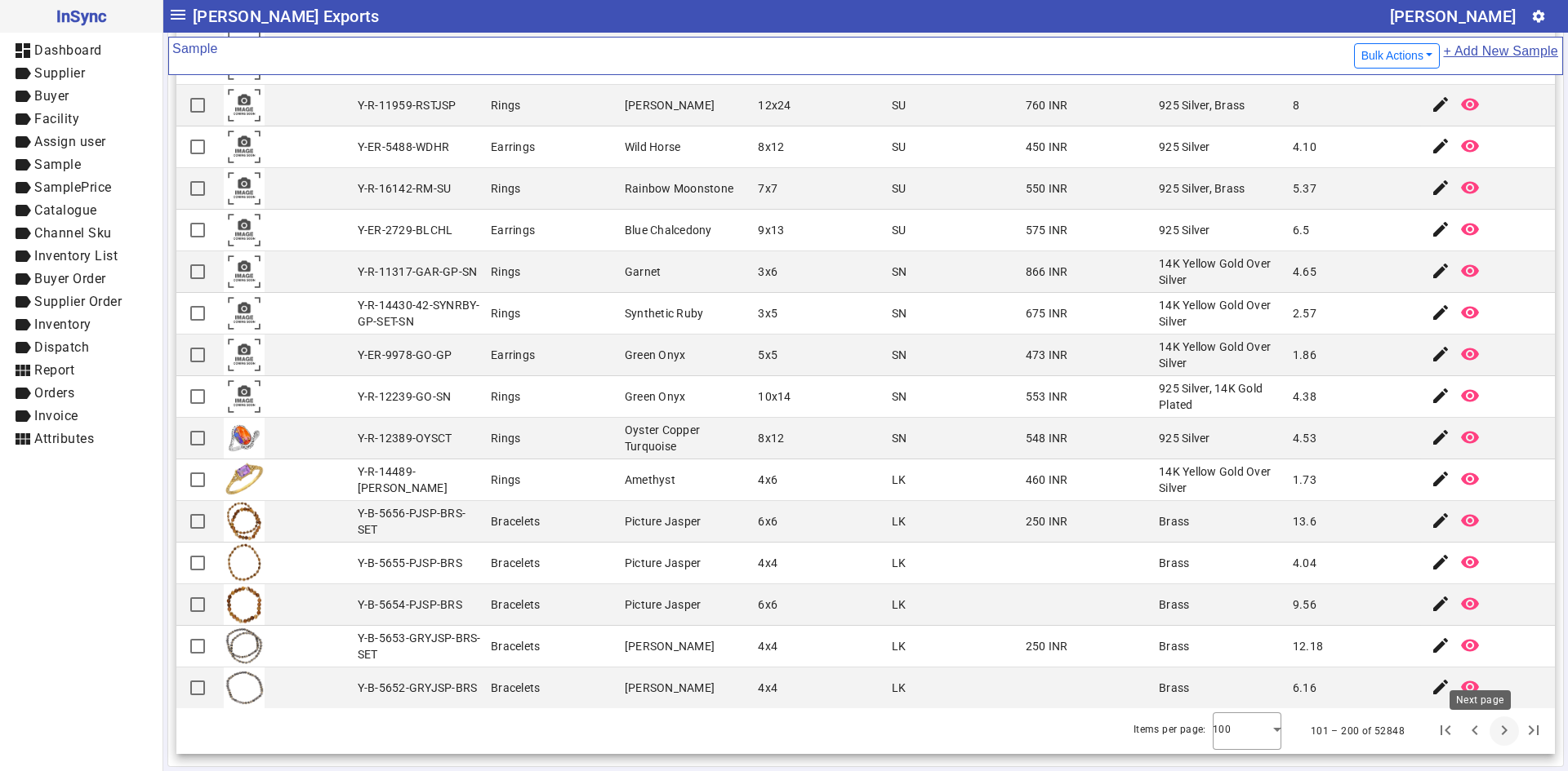
click at [1484, 727] on span "Next page" at bounding box center [1504, 731] width 39 height 39
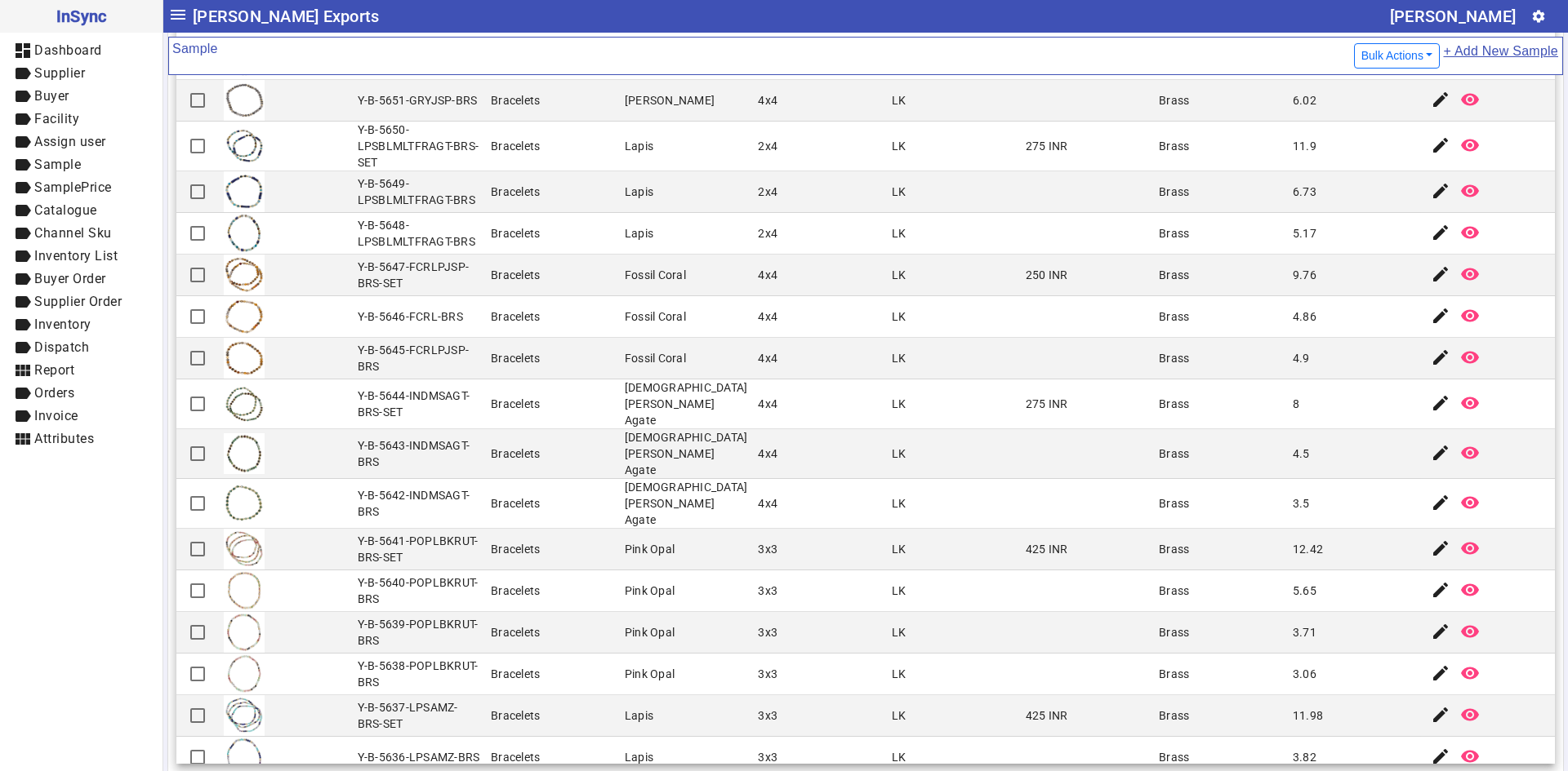
scroll to position [163, 0]
